Goal: Task Accomplishment & Management: Use online tool/utility

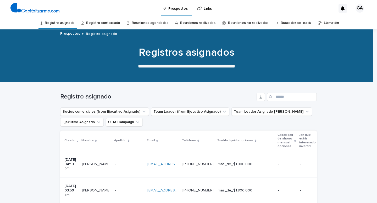
click at [107, 23] on link "Registro contactado" at bounding box center [103, 23] width 34 height 12
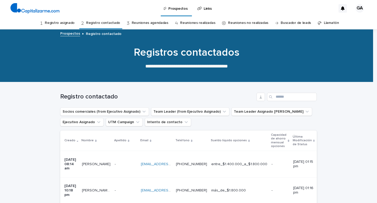
click at [73, 24] on link "Registro asignado" at bounding box center [60, 23] width 30 height 12
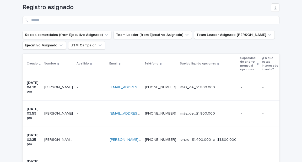
scroll to position [79, 0]
drag, startPoint x: 372, startPoint y: 0, endPoint x: 202, endPoint y: 11, distance: 169.9
click at [202, 11] on div "Registro asignado" at bounding box center [151, 13] width 257 height 21
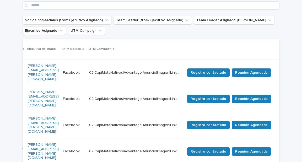
scroll to position [94, 0]
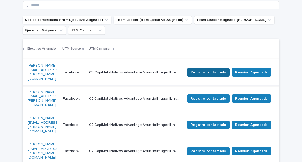
click at [219, 70] on span "Registro contactado" at bounding box center [208, 72] width 36 height 5
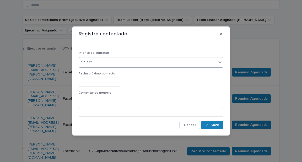
click at [129, 61] on div "Select..." at bounding box center [148, 62] width 138 height 9
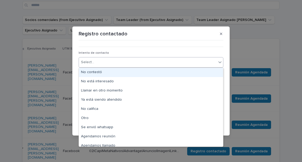
click at [117, 72] on div "No contestó" at bounding box center [151, 72] width 144 height 9
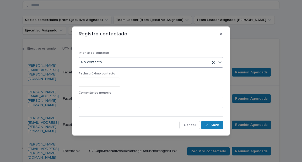
click at [116, 82] on input "text" at bounding box center [99, 82] width 41 height 9
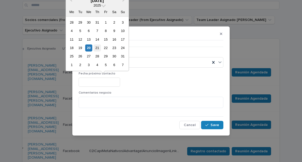
click at [98, 47] on div "21" at bounding box center [97, 47] width 7 height 7
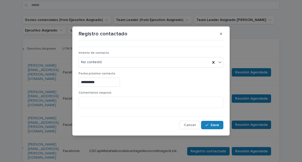
click at [110, 83] on input "**********" at bounding box center [99, 82] width 41 height 9
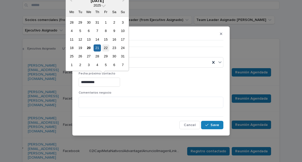
click at [107, 47] on div "22" at bounding box center [105, 47] width 7 height 7
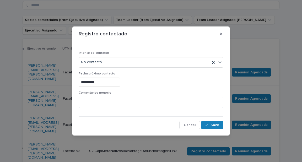
type input "**********"
click at [210, 124] on div "button" at bounding box center [207, 125] width 5 height 4
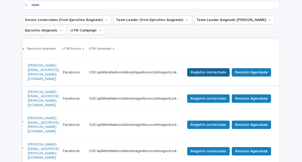
click at [217, 70] on span "Registro contactado" at bounding box center [208, 72] width 36 height 5
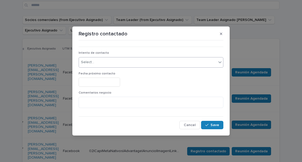
click at [112, 64] on div "Select..." at bounding box center [148, 62] width 138 height 9
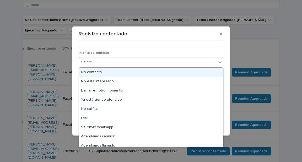
click at [108, 73] on div "No contestó" at bounding box center [151, 72] width 144 height 9
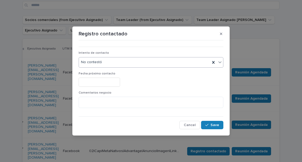
click at [116, 81] on input "text" at bounding box center [99, 82] width 41 height 9
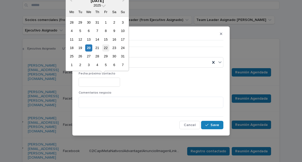
click at [105, 47] on div "22" at bounding box center [105, 47] width 7 height 7
type input "**********"
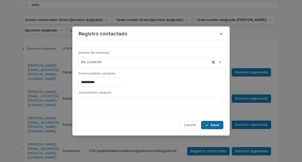
click at [216, 123] on button "Save" at bounding box center [212, 125] width 22 height 8
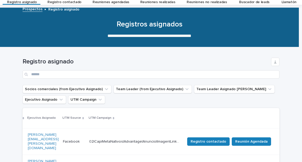
scroll to position [17, 0]
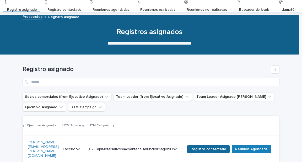
click at [212, 146] on span "Registro contactado" at bounding box center [208, 148] width 36 height 5
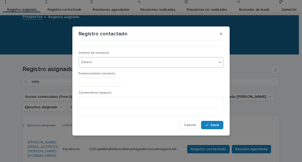
click at [120, 64] on div "Select..." at bounding box center [148, 62] width 138 height 9
click at [253, 63] on div "Registro contactado ••• Intento de contacto Select... Fecha próximo contacto Co…" at bounding box center [151, 81] width 302 height 162
click at [222, 33] on icon "button" at bounding box center [221, 34] width 2 height 2
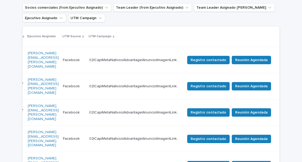
scroll to position [101, 0]
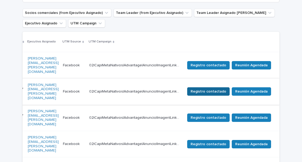
click at [218, 89] on span "Registro contactado" at bounding box center [208, 91] width 36 height 5
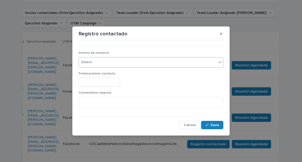
click at [90, 61] on div "Select..." at bounding box center [87, 62] width 13 height 6
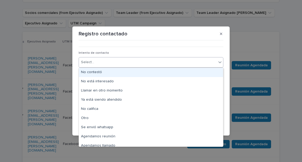
click at [99, 71] on div "No contestó" at bounding box center [151, 72] width 144 height 9
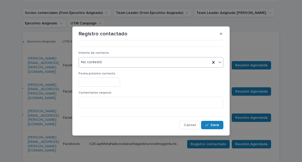
click at [100, 81] on input "text" at bounding box center [99, 82] width 41 height 9
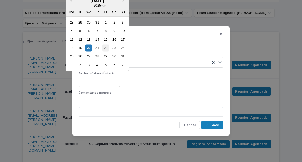
click at [105, 48] on div "22" at bounding box center [105, 47] width 7 height 7
type input "**********"
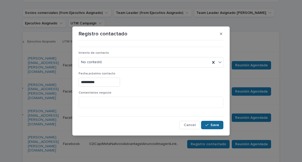
click at [219, 124] on button "Save" at bounding box center [212, 125] width 22 height 8
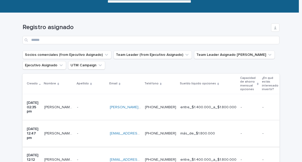
scroll to position [122, 0]
